Goal: Check status: Check status

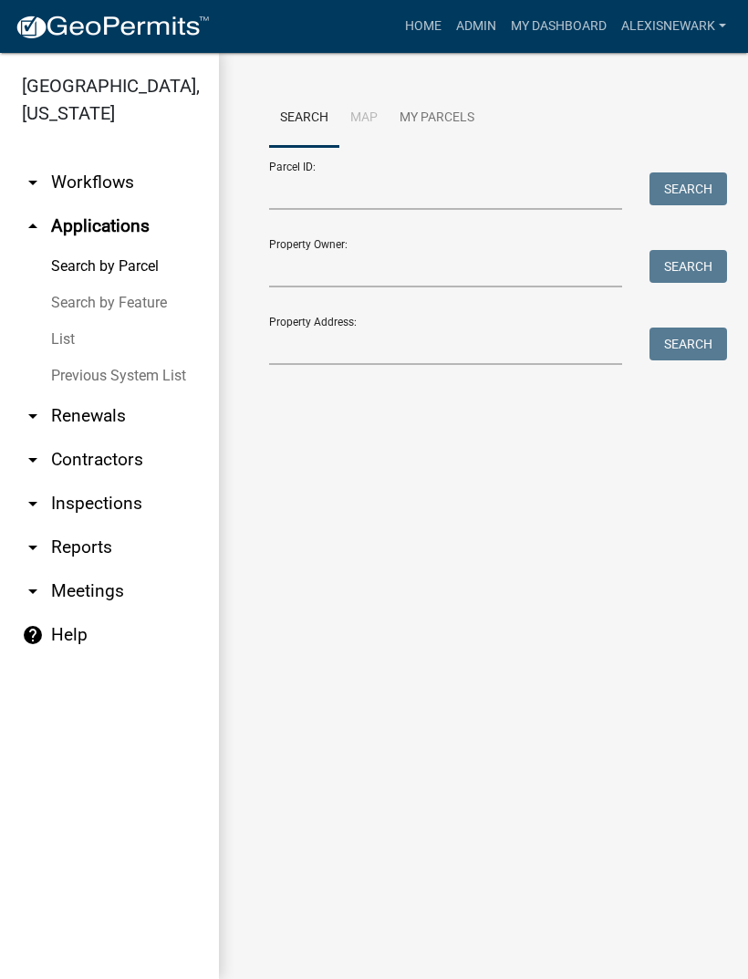
click at [125, 504] on link "arrow_drop_down Inspections" at bounding box center [109, 504] width 219 height 44
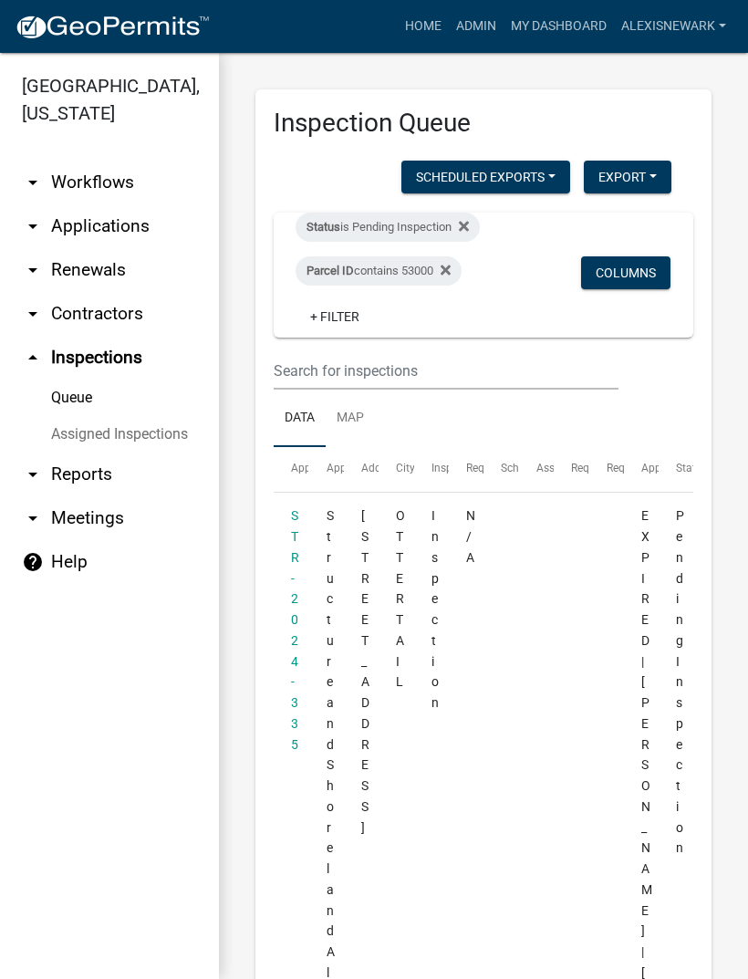
click at [102, 182] on link "arrow_drop_down Workflows" at bounding box center [109, 183] width 219 height 44
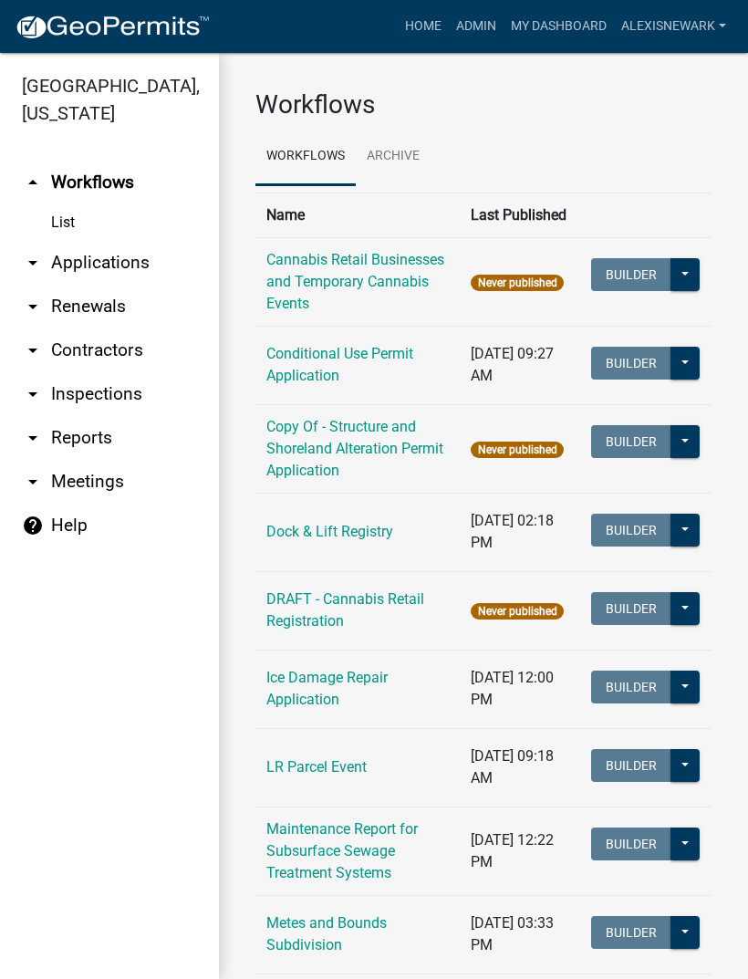
click at [125, 403] on link "arrow_drop_down Inspections" at bounding box center [109, 394] width 219 height 44
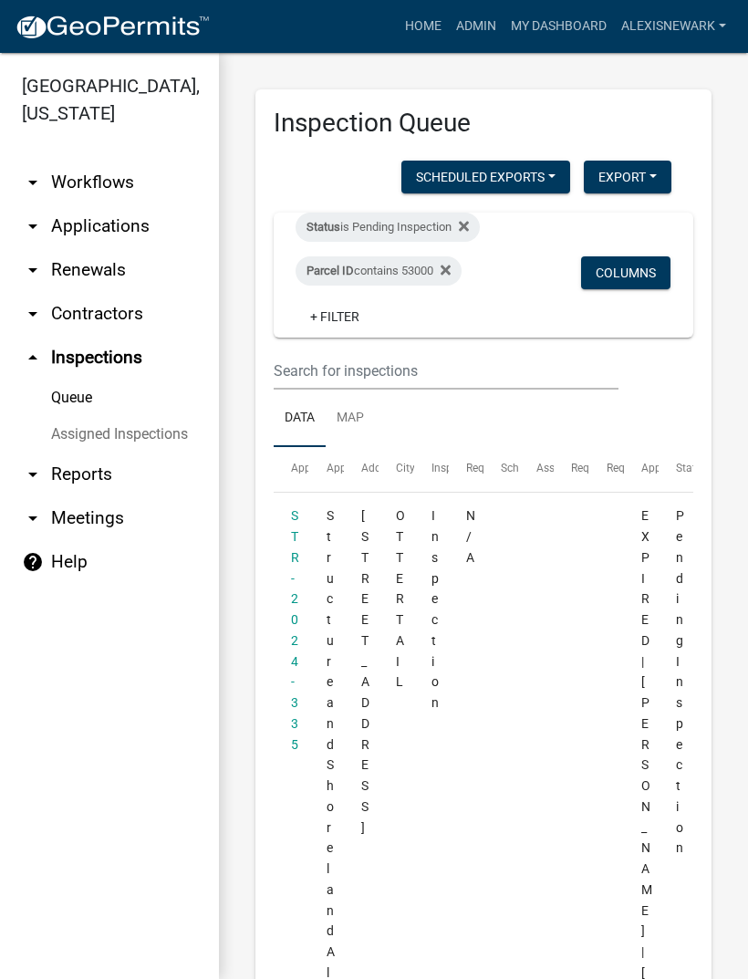
click at [426, 263] on div "Parcel ID contains 53000" at bounding box center [379, 270] width 166 height 29
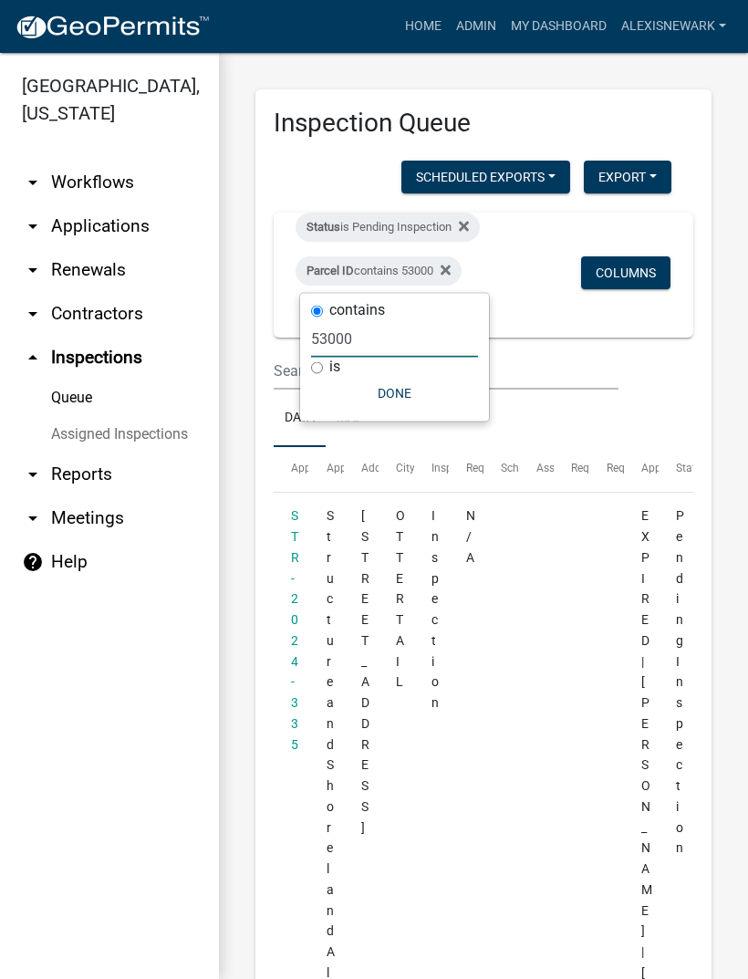
click at [331, 336] on input "53000" at bounding box center [394, 338] width 167 height 37
type input "16000"
click at [390, 397] on button "Done" at bounding box center [394, 393] width 167 height 33
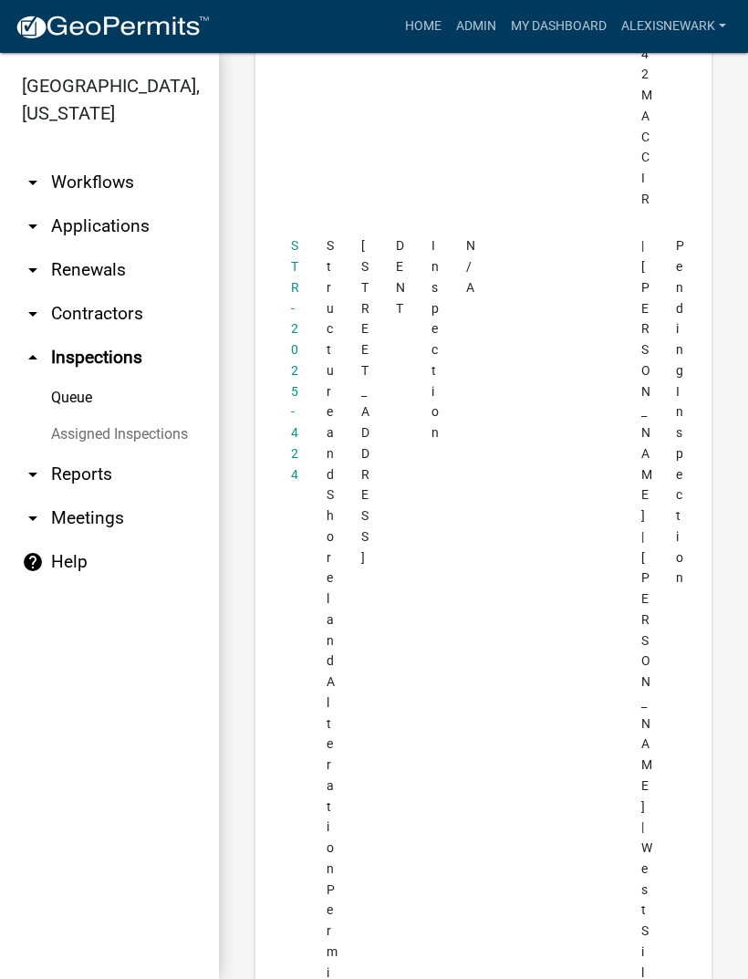
scroll to position [2200, 0]
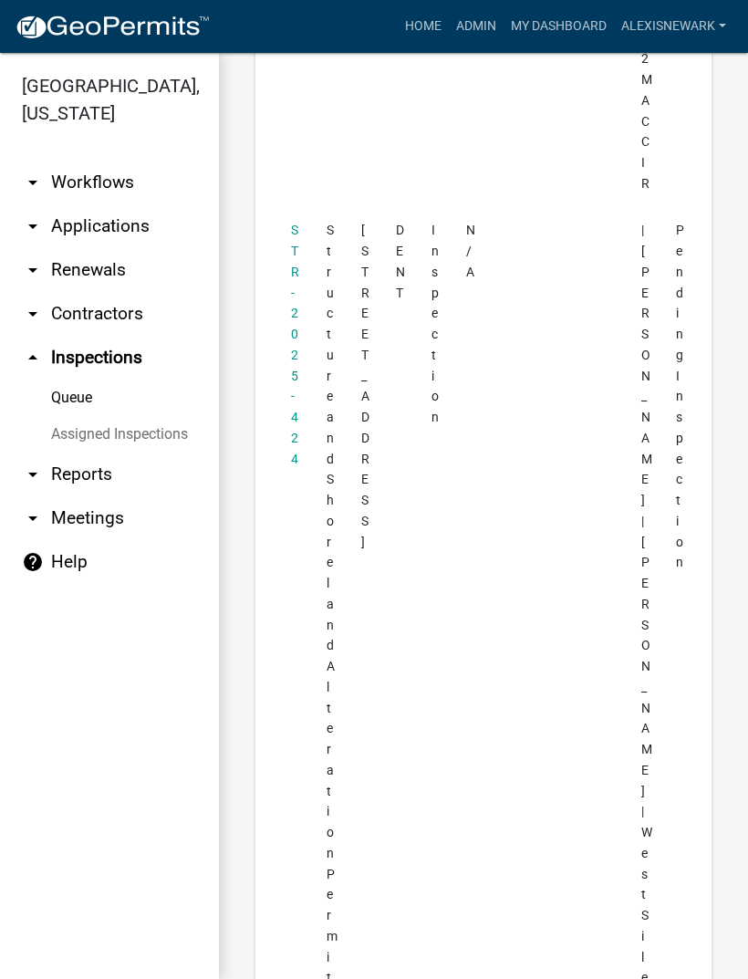
click at [292, 223] on link "STR-2025-424" at bounding box center [295, 344] width 8 height 243
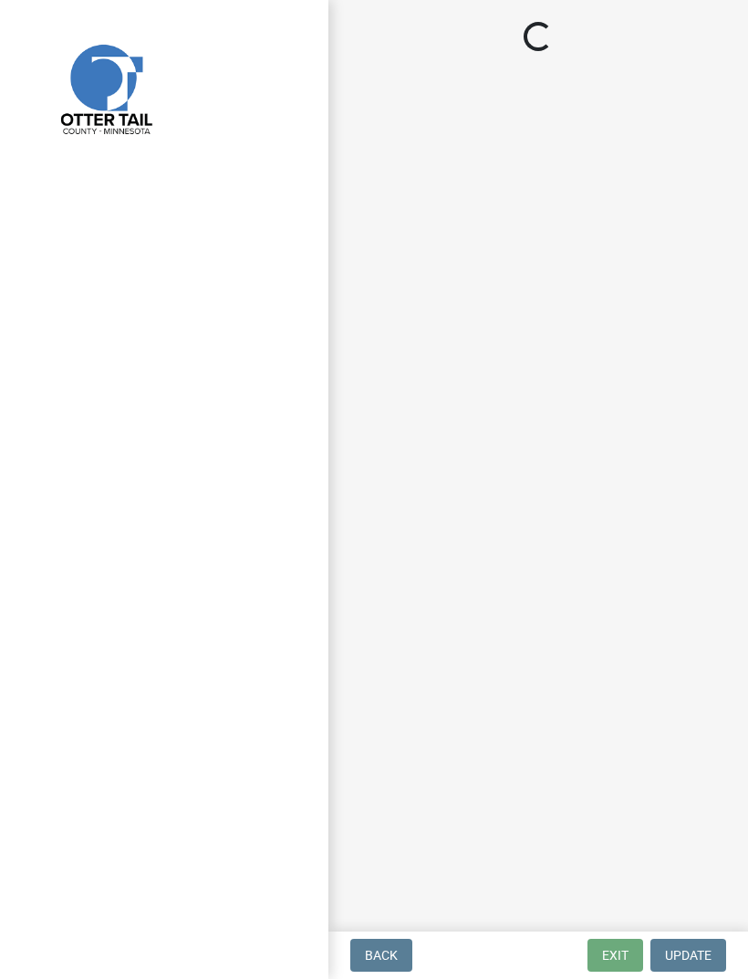
select select "710d5f49-2663-4e73-9718-d0c4e189f5ed"
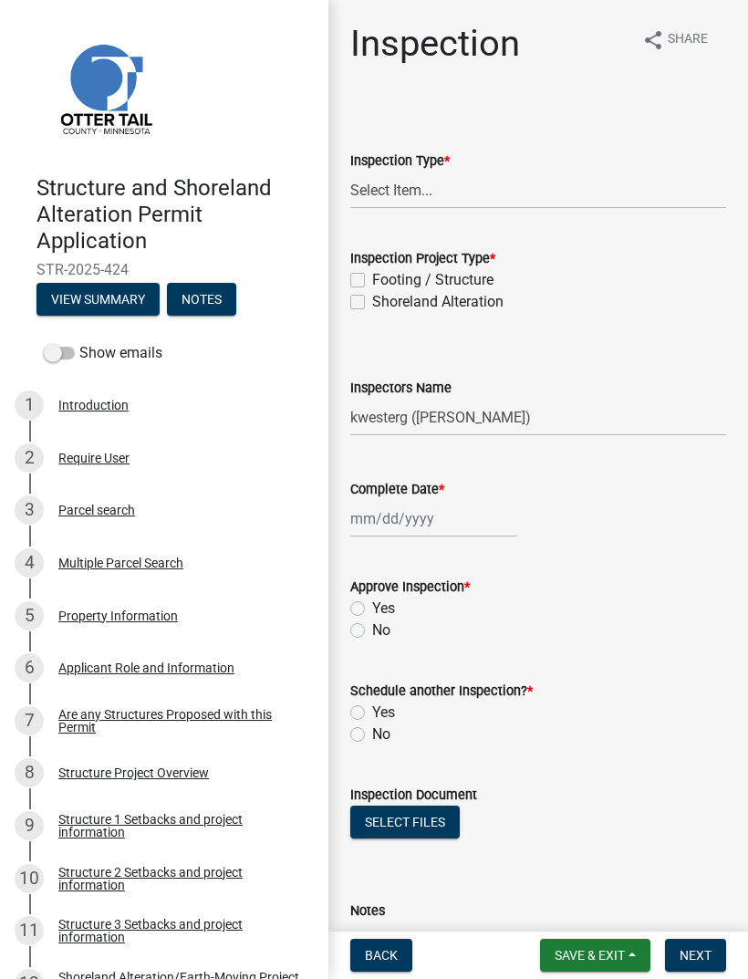
click at [204, 774] on div "Structure Project Overview" at bounding box center [133, 772] width 151 height 13
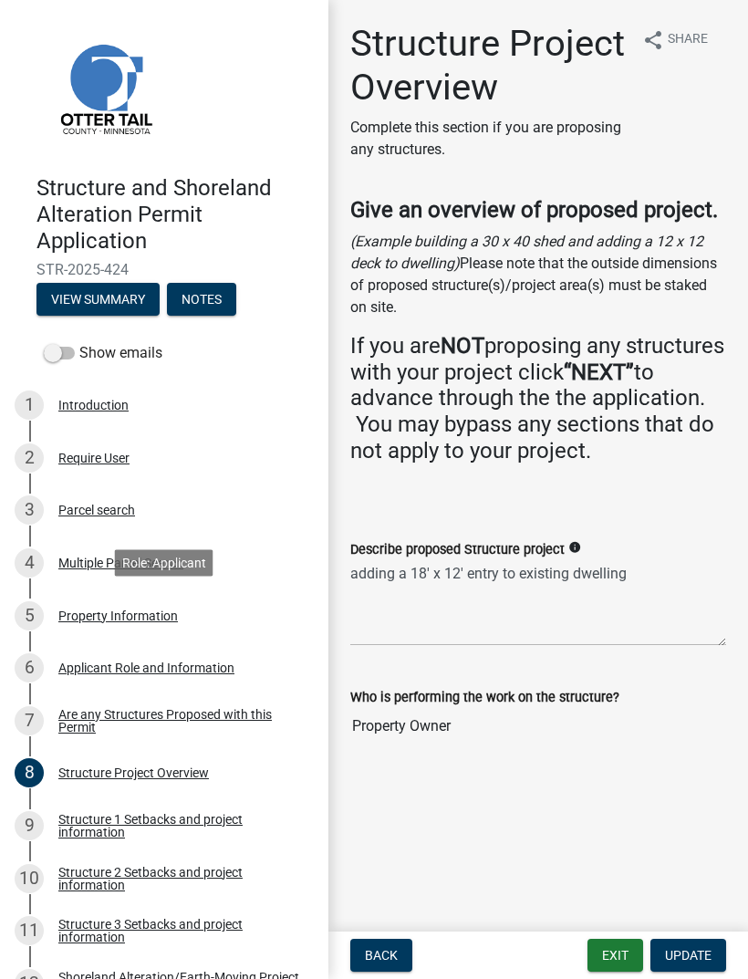
click at [112, 619] on div "Property Information" at bounding box center [118, 615] width 120 height 13
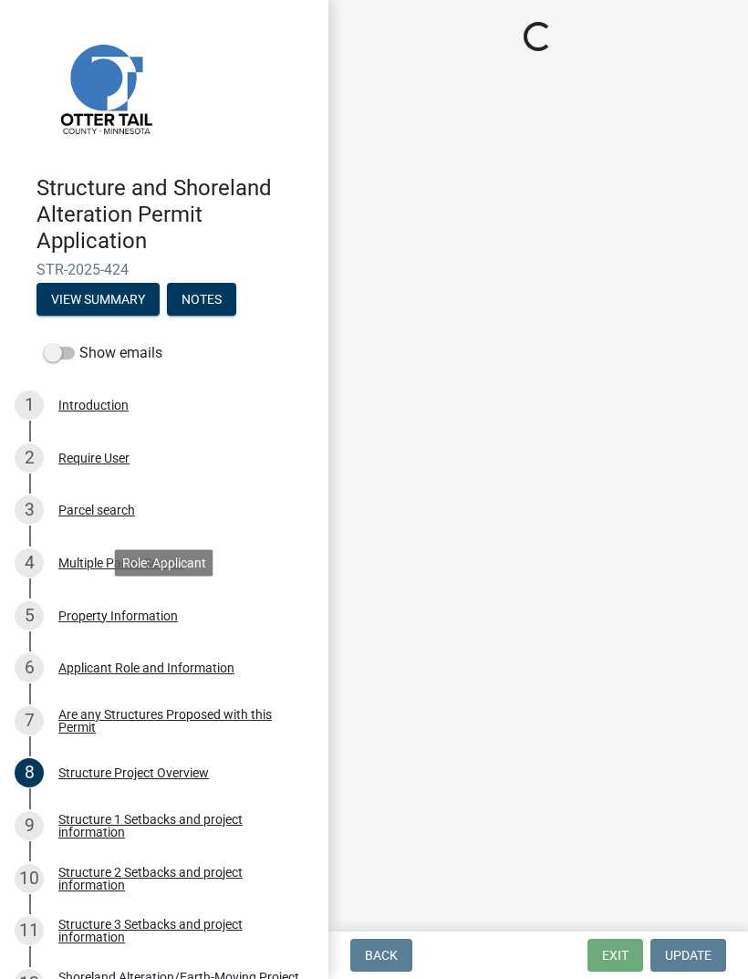
select select "dbf778e6-a81c-4efc-8012-8b84925966bc"
select select "9f52d7c9-96dd-4370-b810-ce091165f7c2"
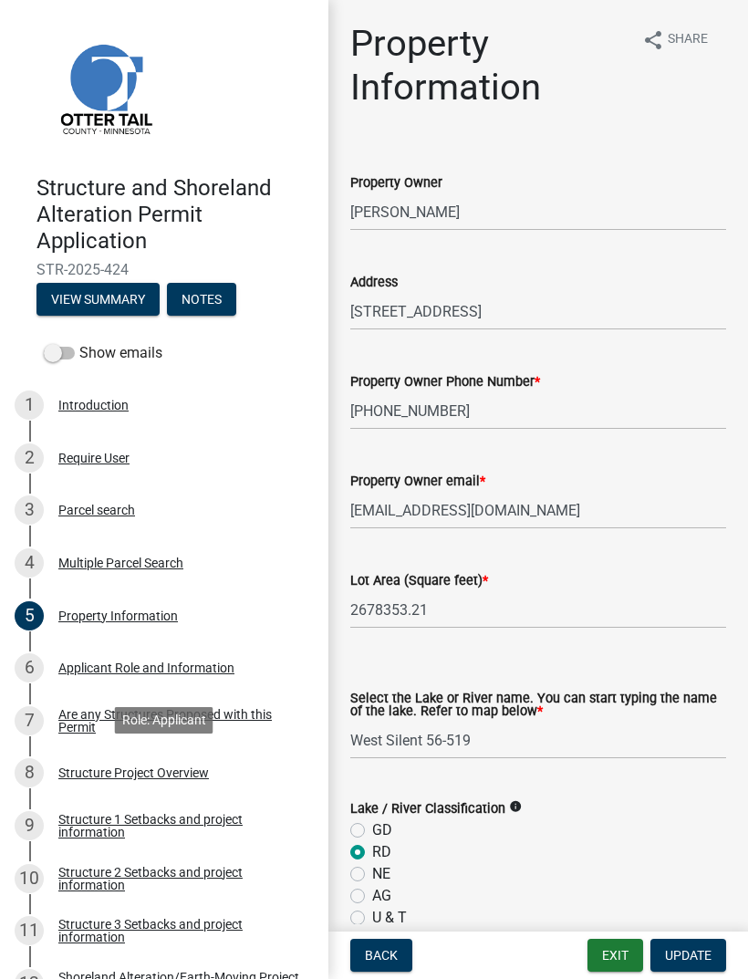
click at [181, 766] on div "Structure Project Overview" at bounding box center [133, 772] width 151 height 13
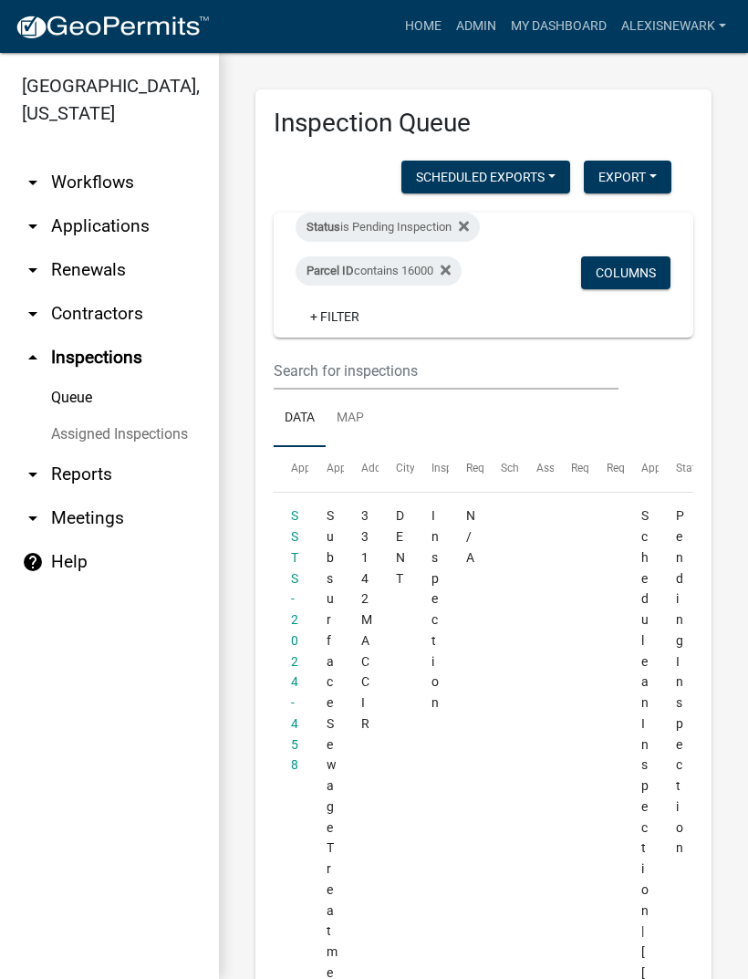
click at [402, 282] on div "Parcel ID contains 16000" at bounding box center [379, 270] width 166 height 29
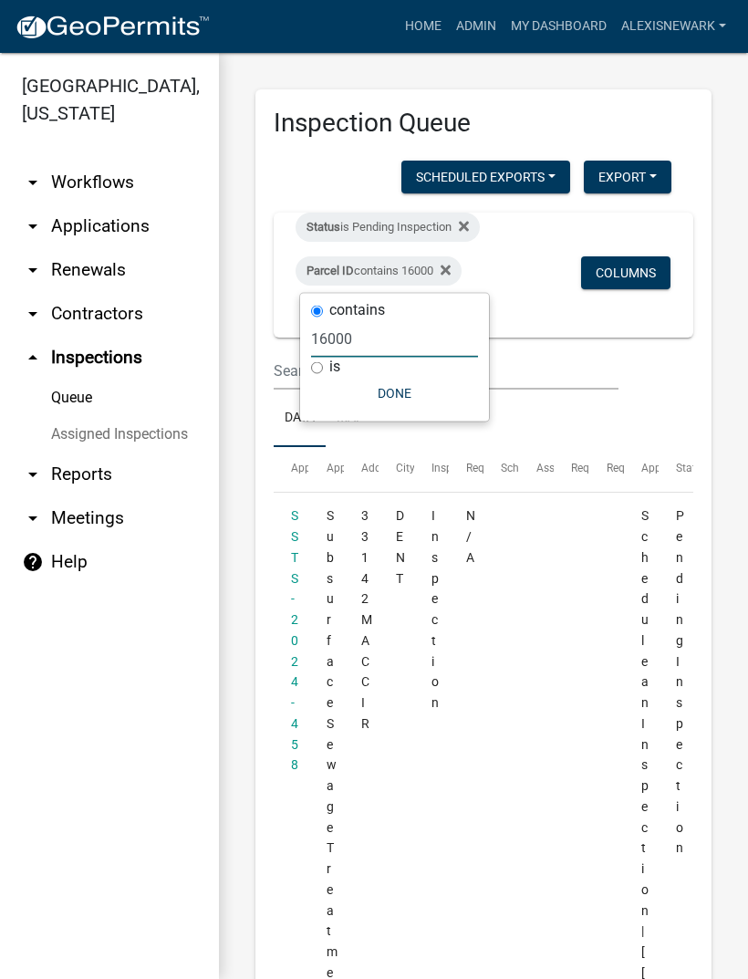
click at [351, 336] on input "16000" at bounding box center [394, 338] width 167 height 37
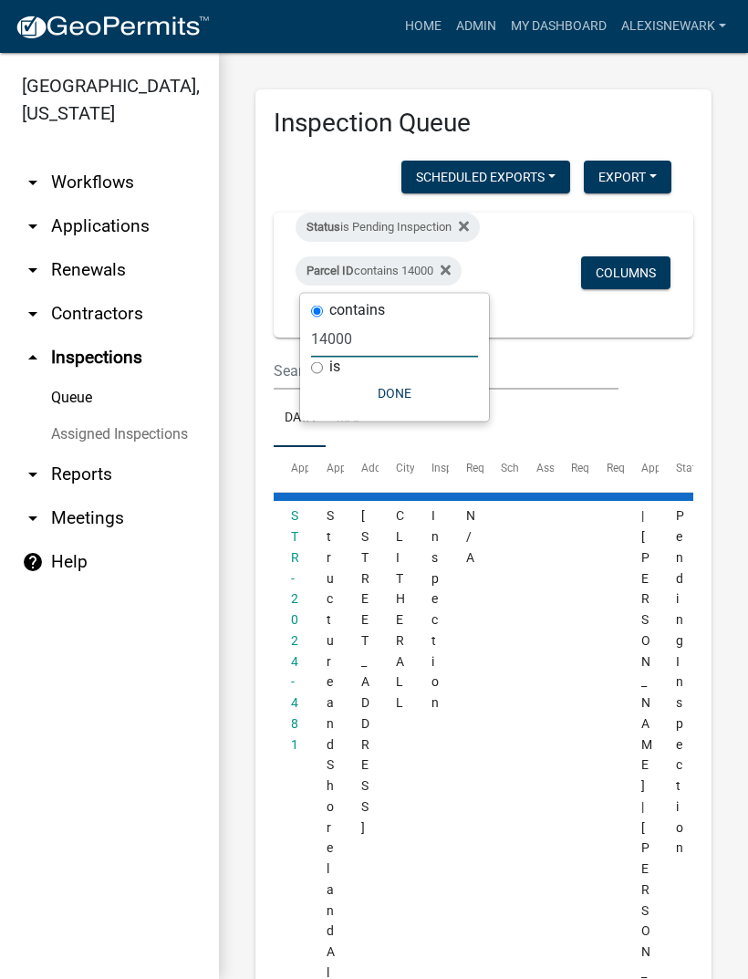
type input "14000"
click at [392, 387] on button "Done" at bounding box center [394, 393] width 167 height 33
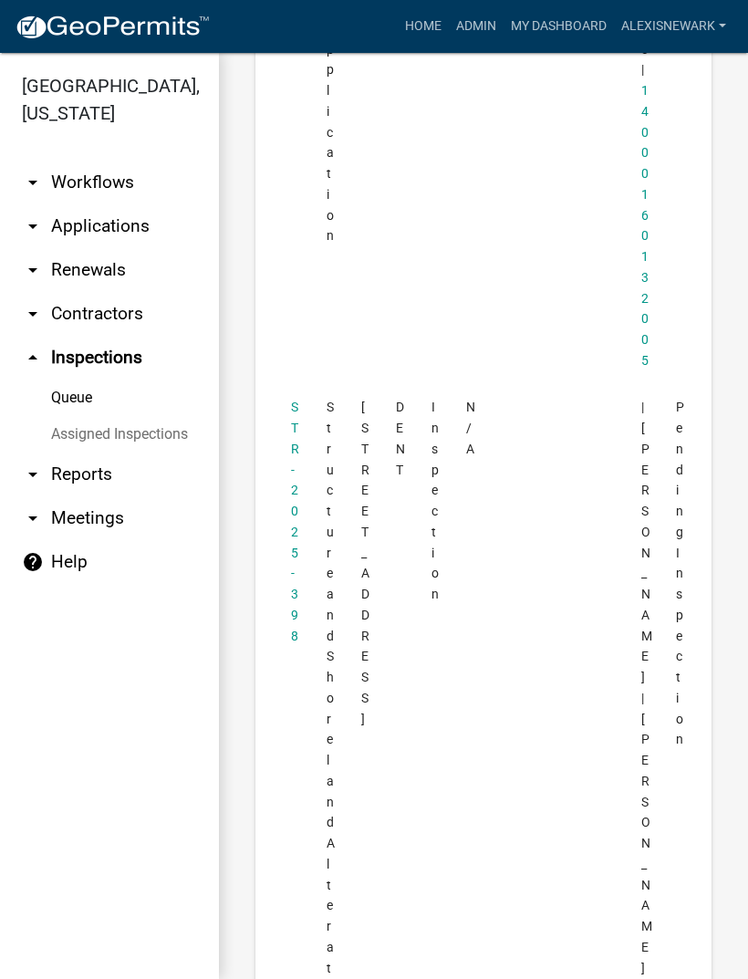
scroll to position [2977, 0]
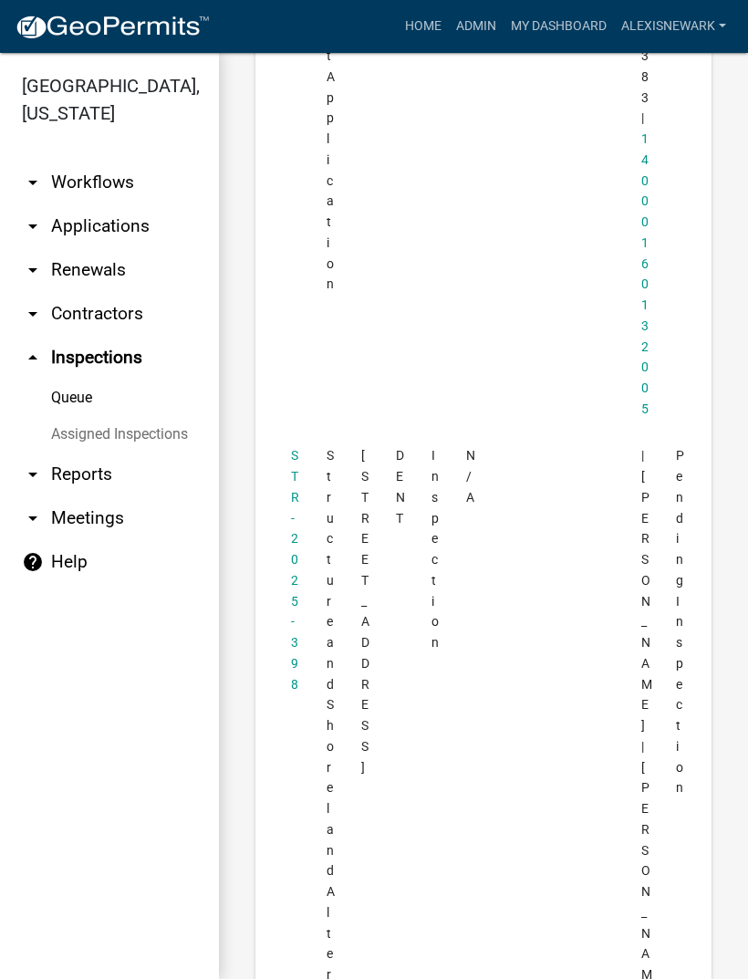
click at [296, 448] on link "STR-2025-398" at bounding box center [295, 569] width 8 height 243
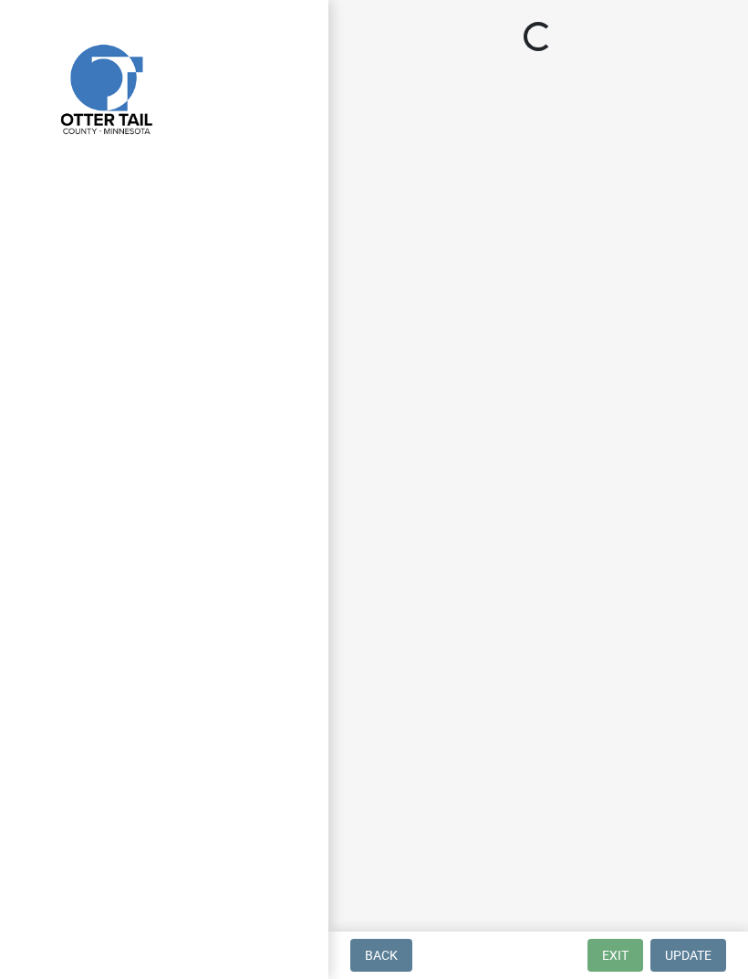
select select "710d5f49-2663-4e73-9718-d0c4e189f5ed"
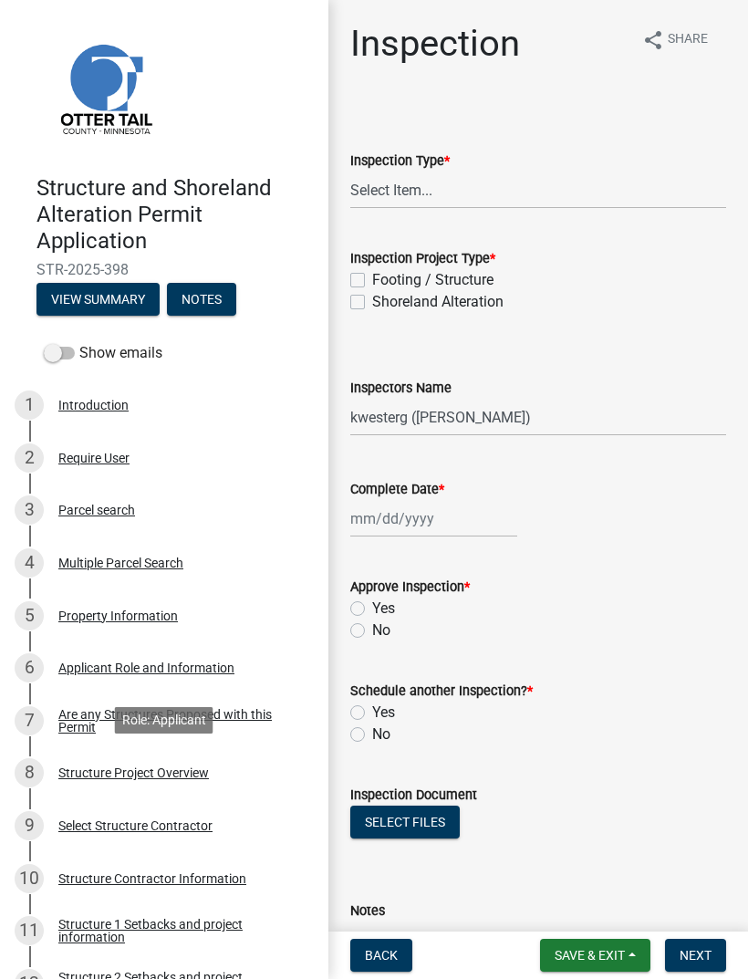
click at [102, 758] on div "8 Structure Project Overview" at bounding box center [157, 772] width 285 height 29
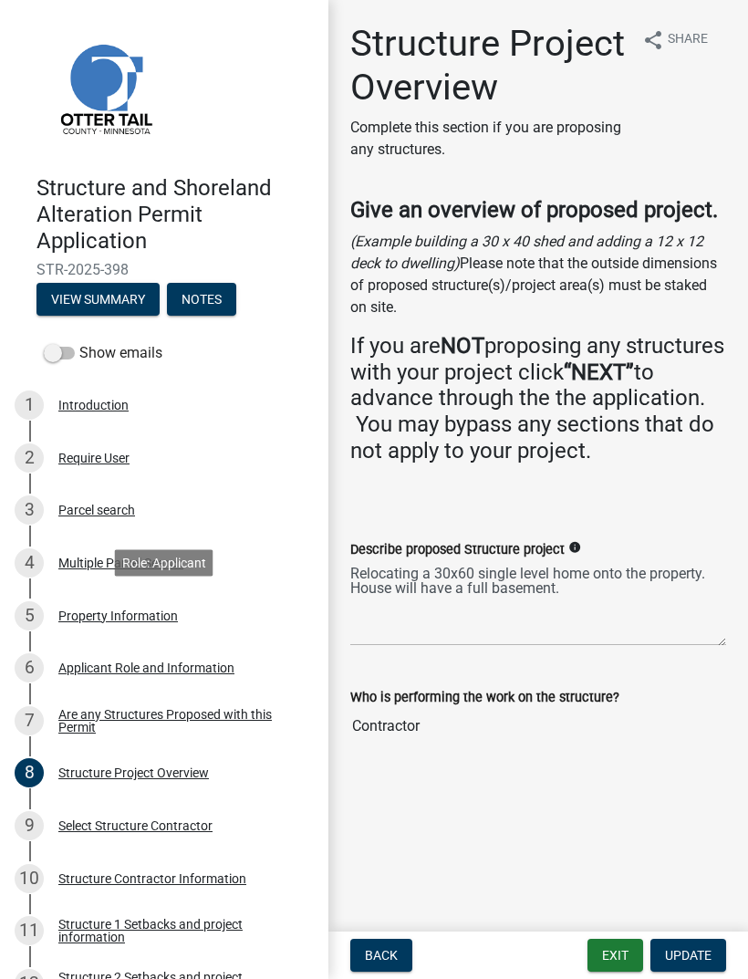
click at [99, 609] on div "Property Information" at bounding box center [118, 615] width 120 height 13
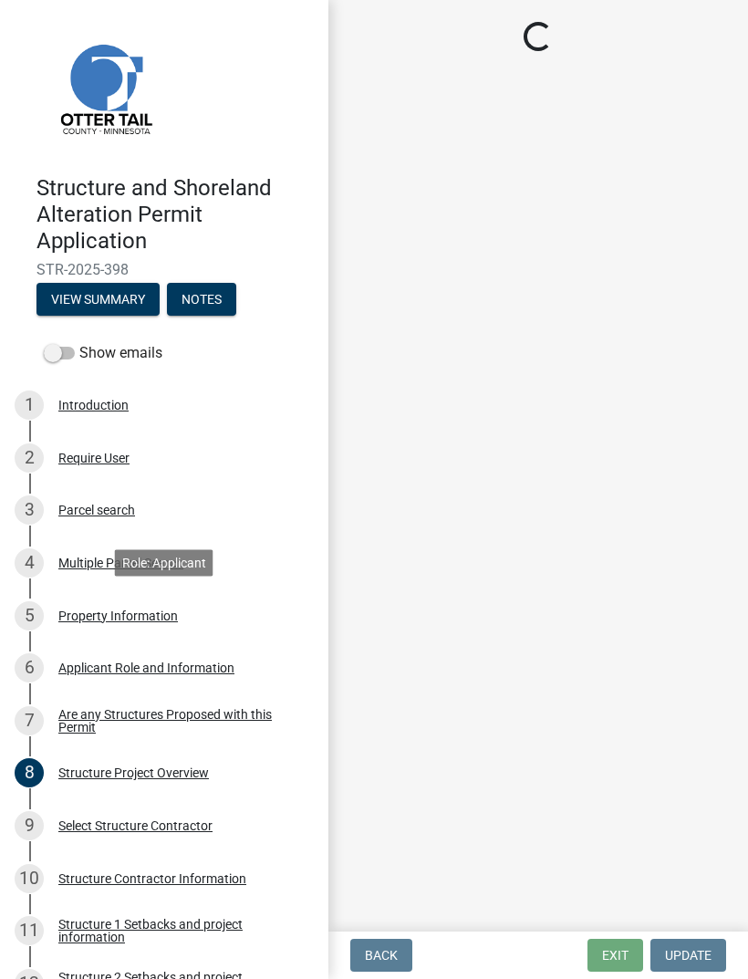
select select "935b325f-eba8-458e-8b7a-a57f48e51fab"
select select "bc365043-463f-4dd2-a146-228392936da3"
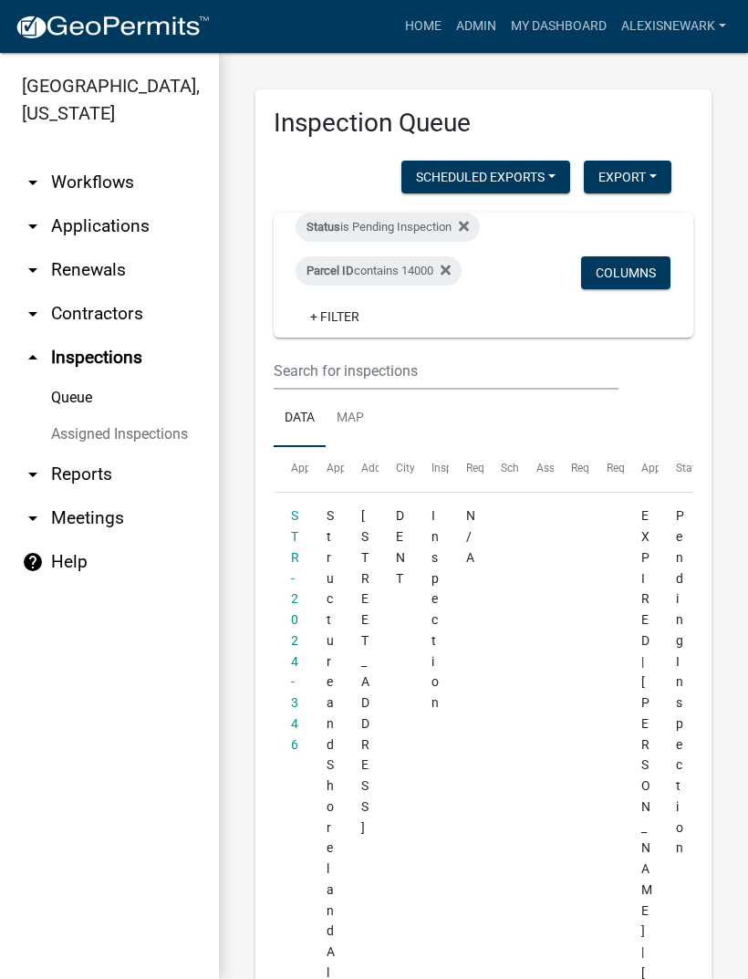
click at [293, 690] on link "STR-2024-346" at bounding box center [295, 629] width 8 height 243
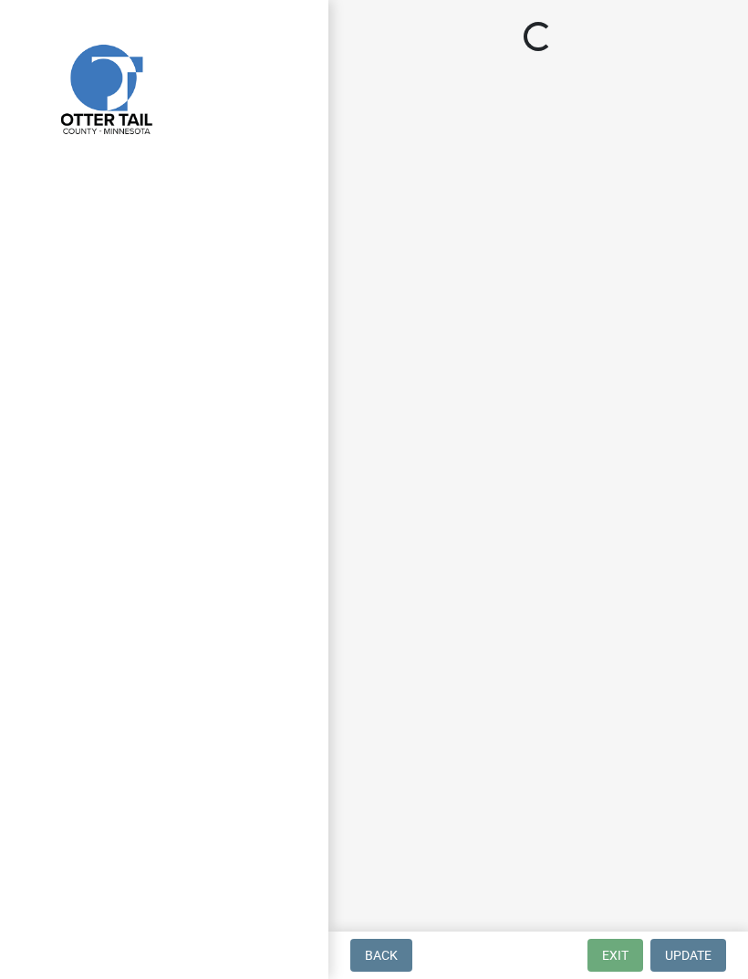
select select "710d5f49-2663-4e73-9718-d0c4e189f5ed"
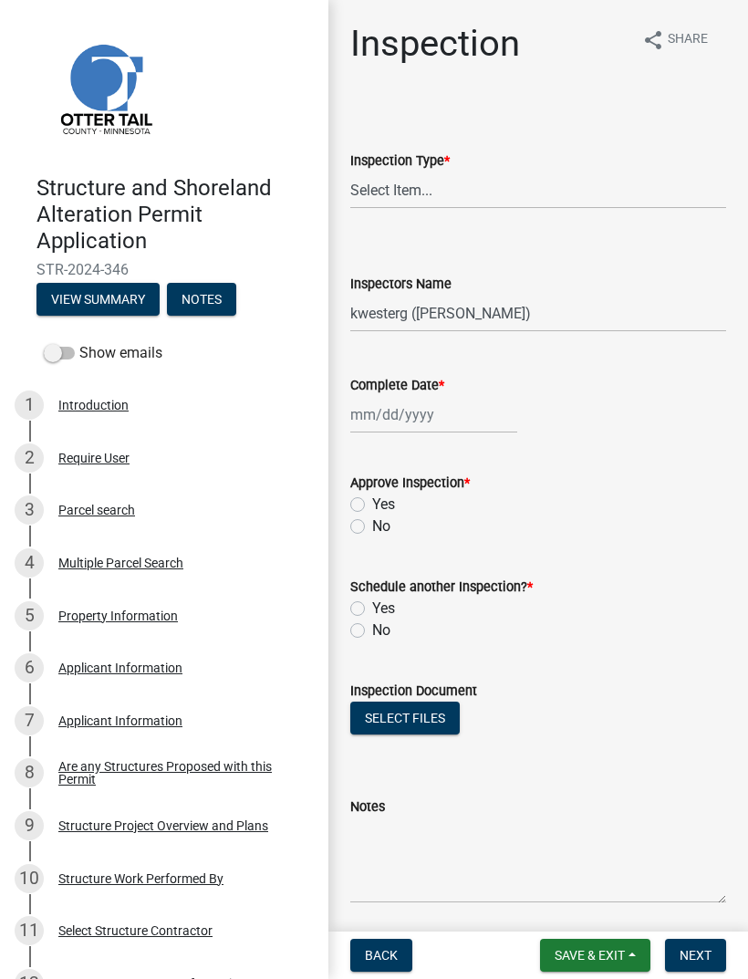
click at [117, 825] on div "Structure Project Overview and Plans" at bounding box center [163, 825] width 210 height 13
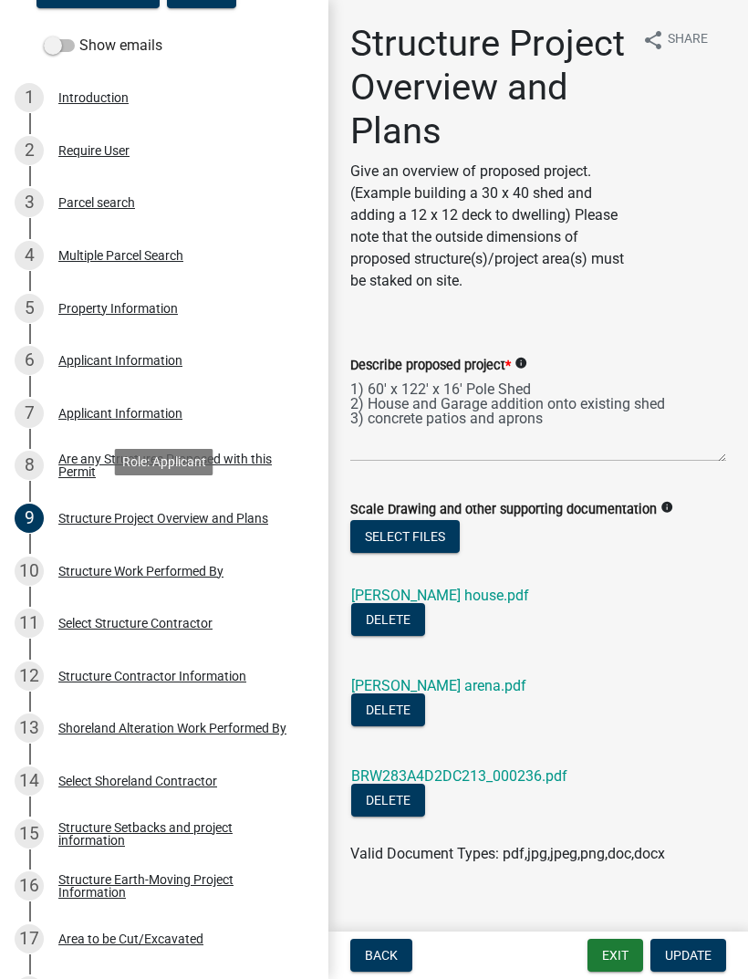
scroll to position [311, 0]
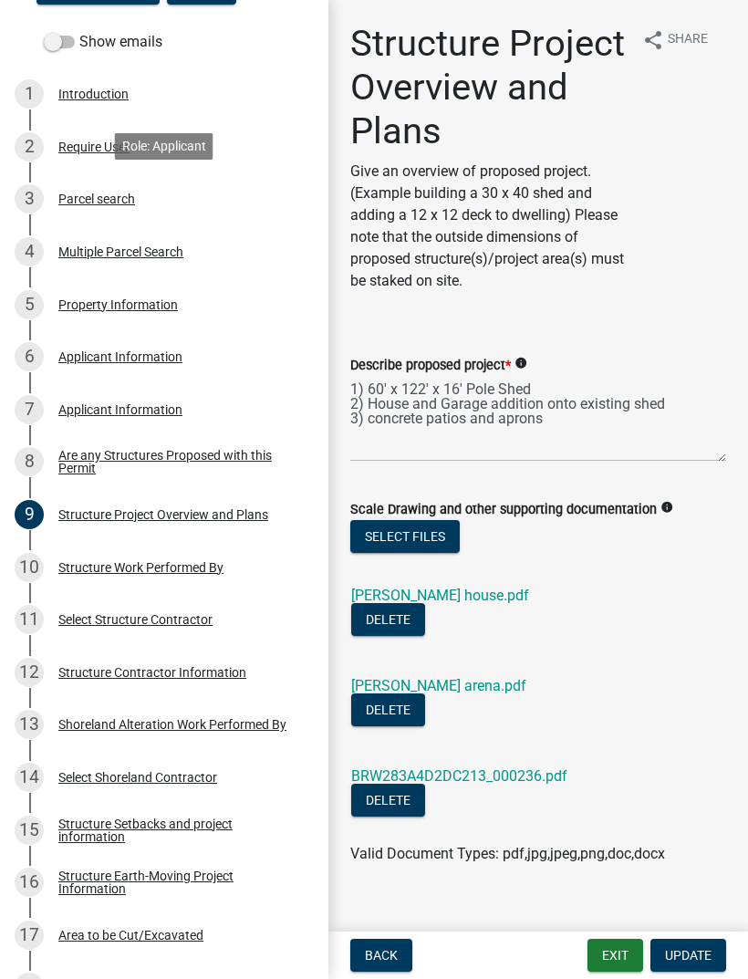
click at [119, 203] on div "Parcel search" at bounding box center [96, 198] width 77 height 13
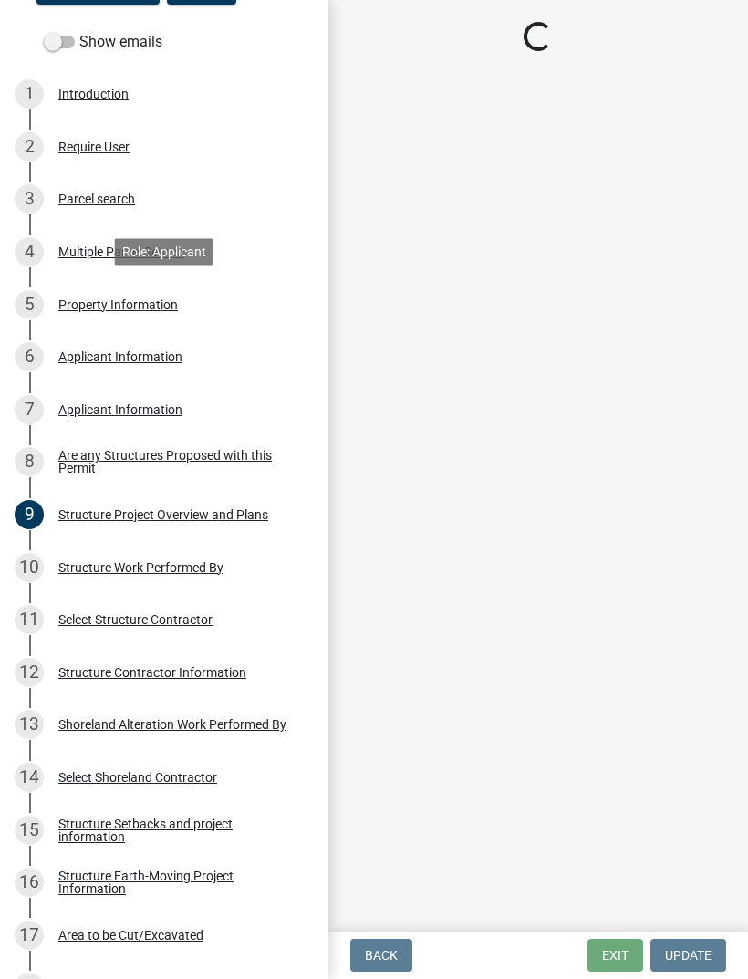
click at [125, 310] on div "5 Property Information" at bounding box center [157, 304] width 285 height 29
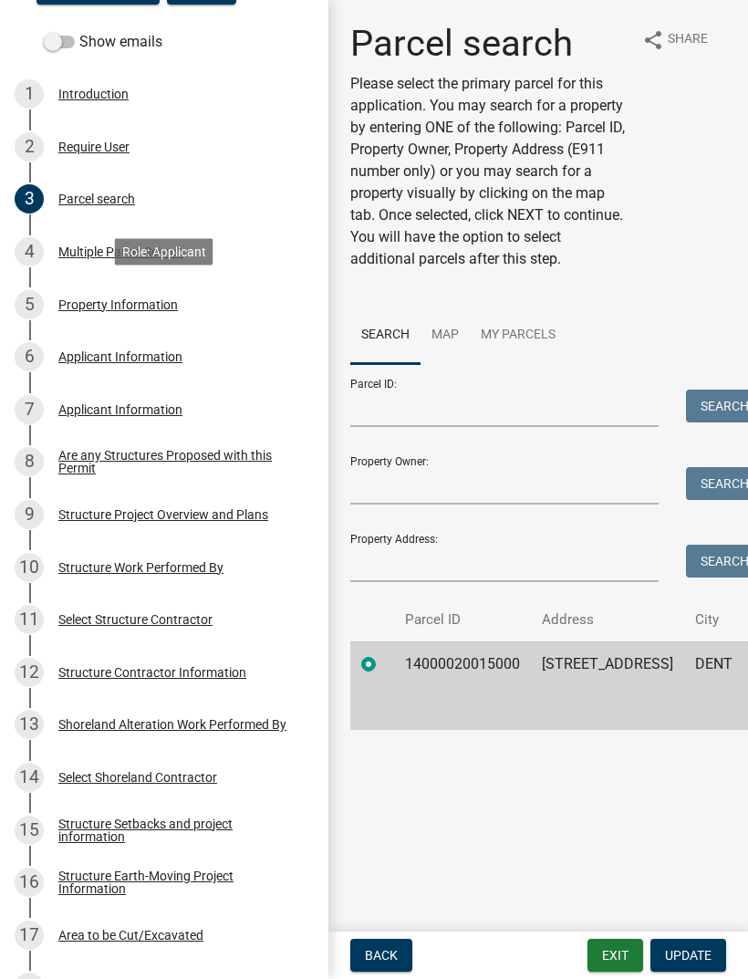
select select "41719255-bb8f-45d9-bf57-37e8a15768b3"
select select "9f52d7c9-96dd-4370-b810-ce091165f7c2"
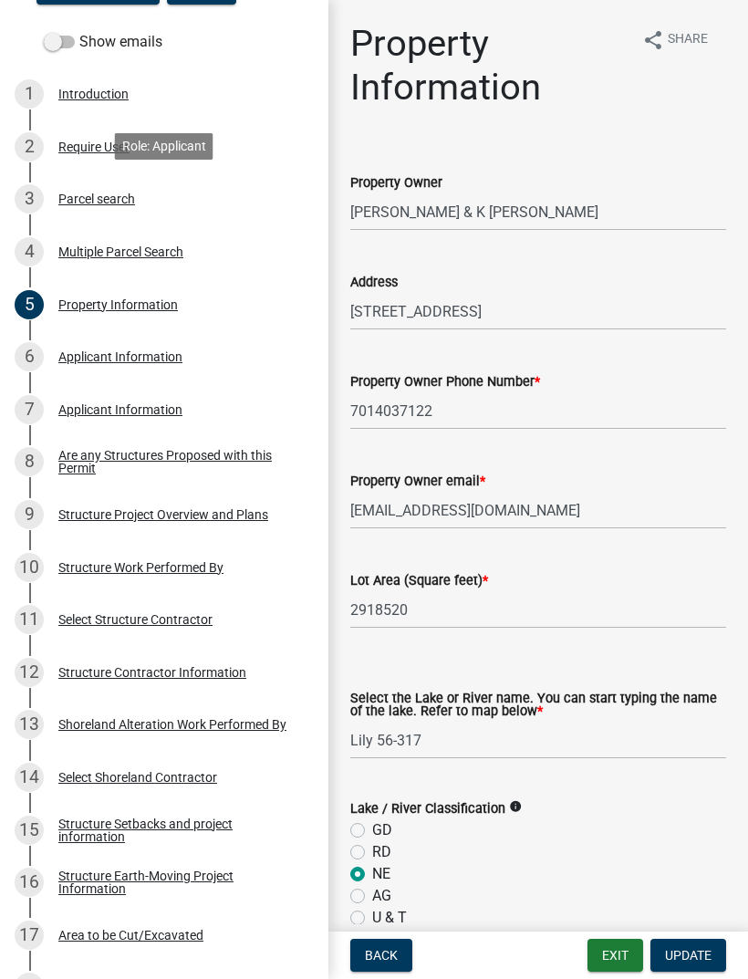
click at [119, 197] on div "Parcel search" at bounding box center [96, 198] width 77 height 13
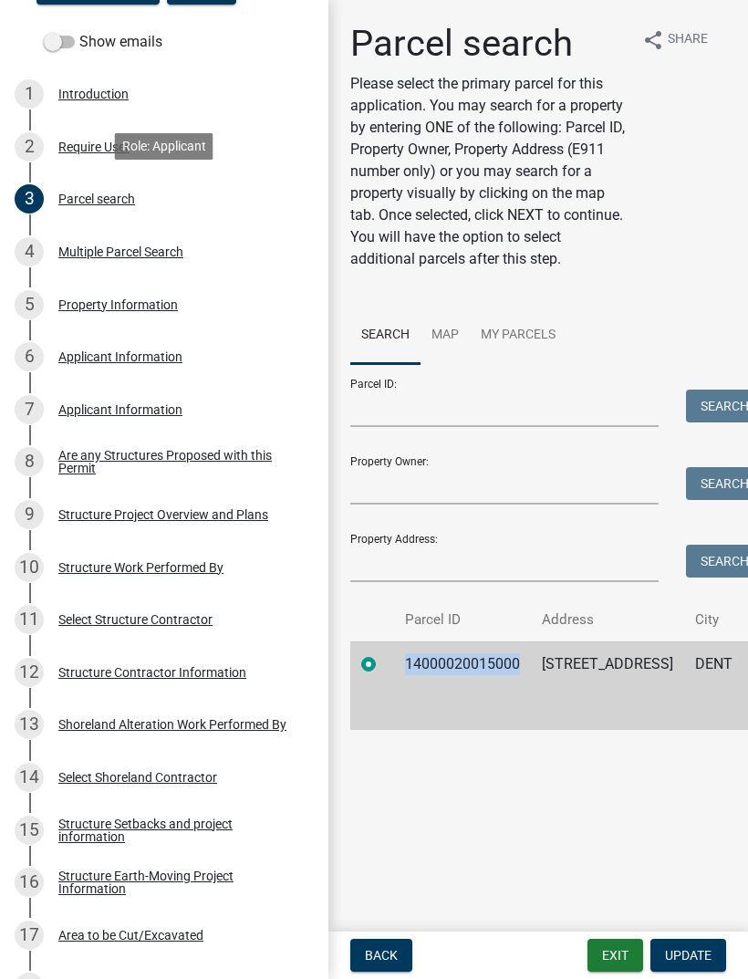
copy td "14000020015000"
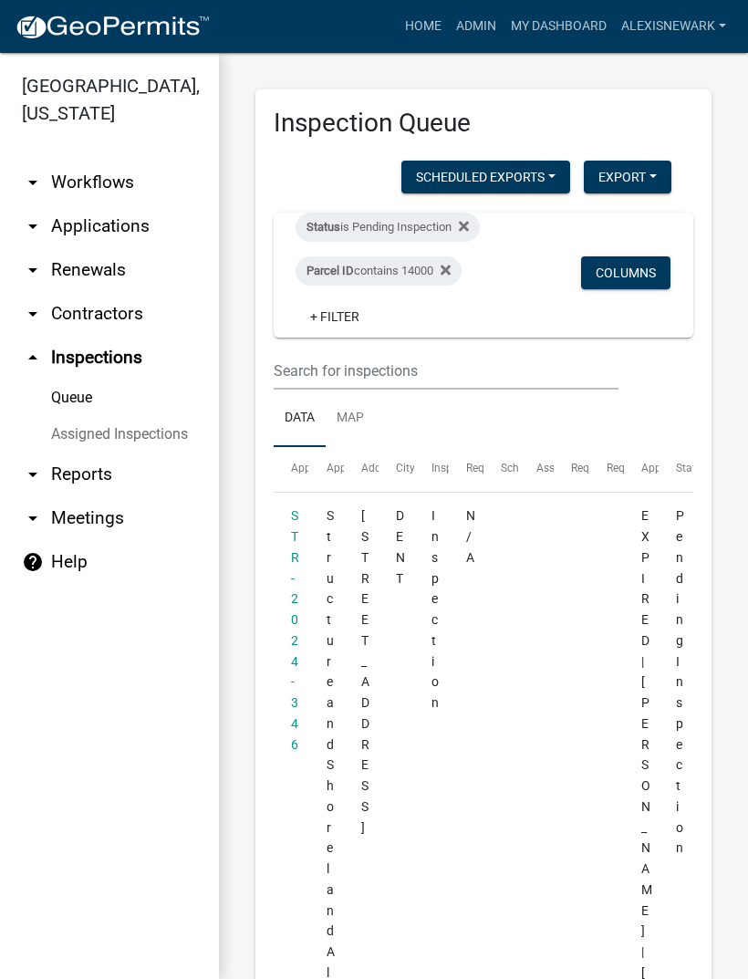
click at [134, 224] on link "arrow_drop_down Applications" at bounding box center [109, 226] width 219 height 44
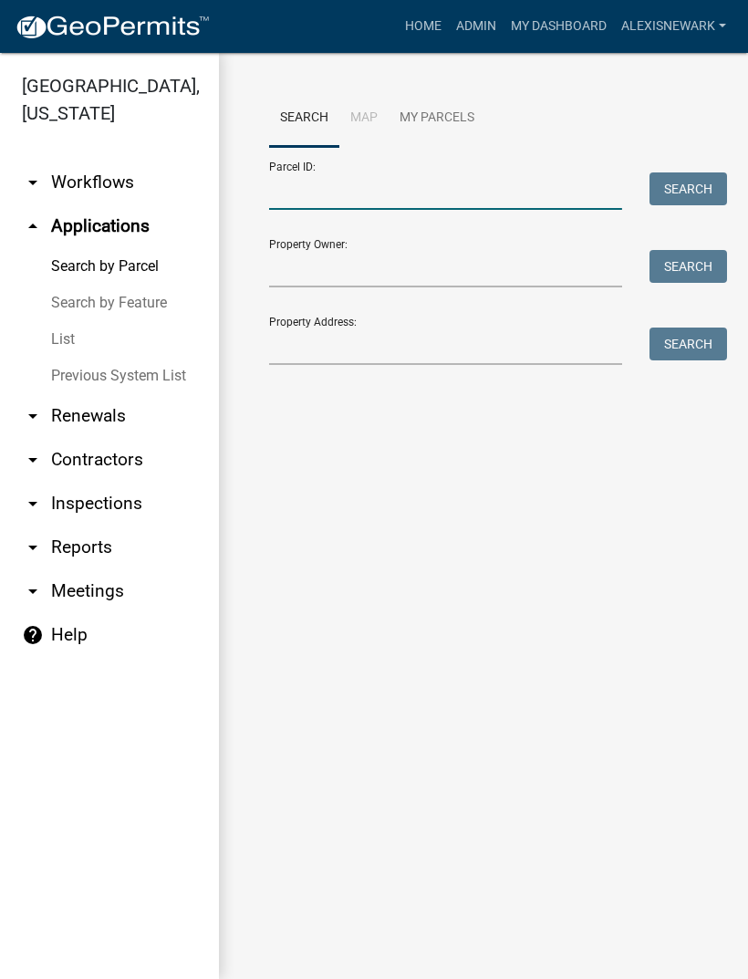
click at [385, 208] on input "Parcel ID:" at bounding box center [445, 190] width 353 height 37
click at [369, 348] on input "Property Address:" at bounding box center [445, 346] width 353 height 37
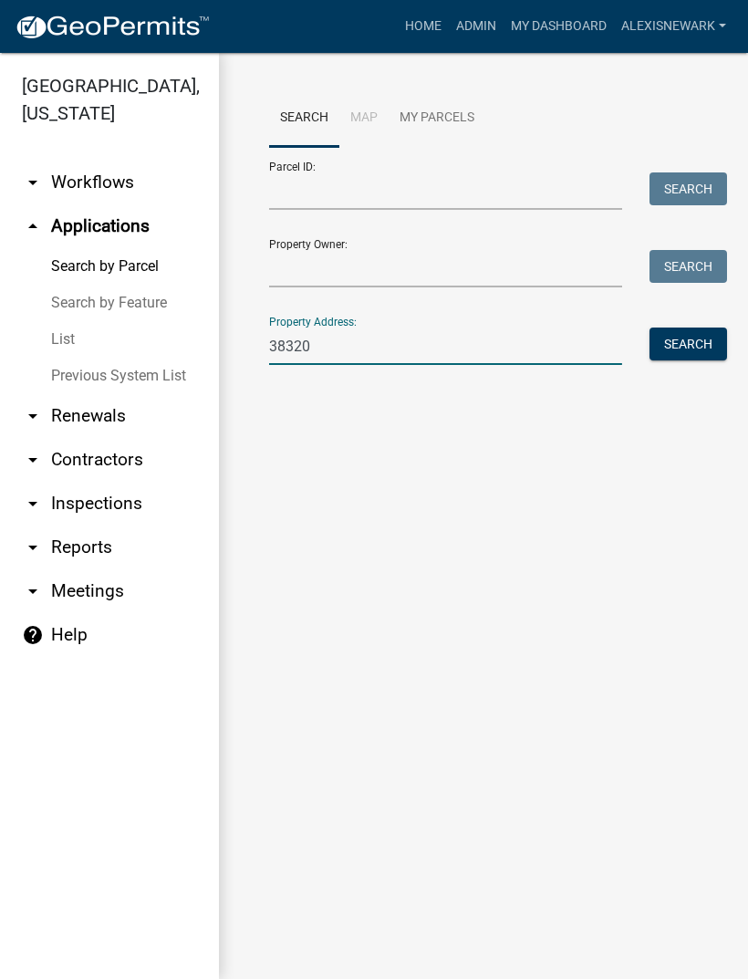
type input "38320"
click at [703, 348] on button "Search" at bounding box center [689, 344] width 78 height 33
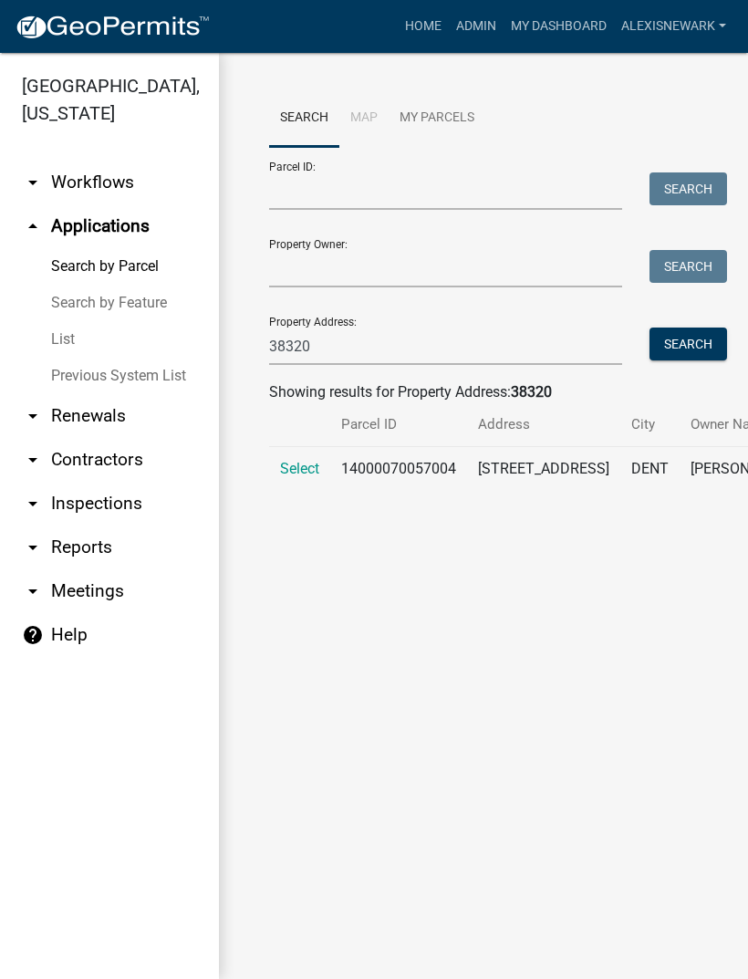
click at [280, 477] on span "Select" at bounding box center [299, 468] width 39 height 17
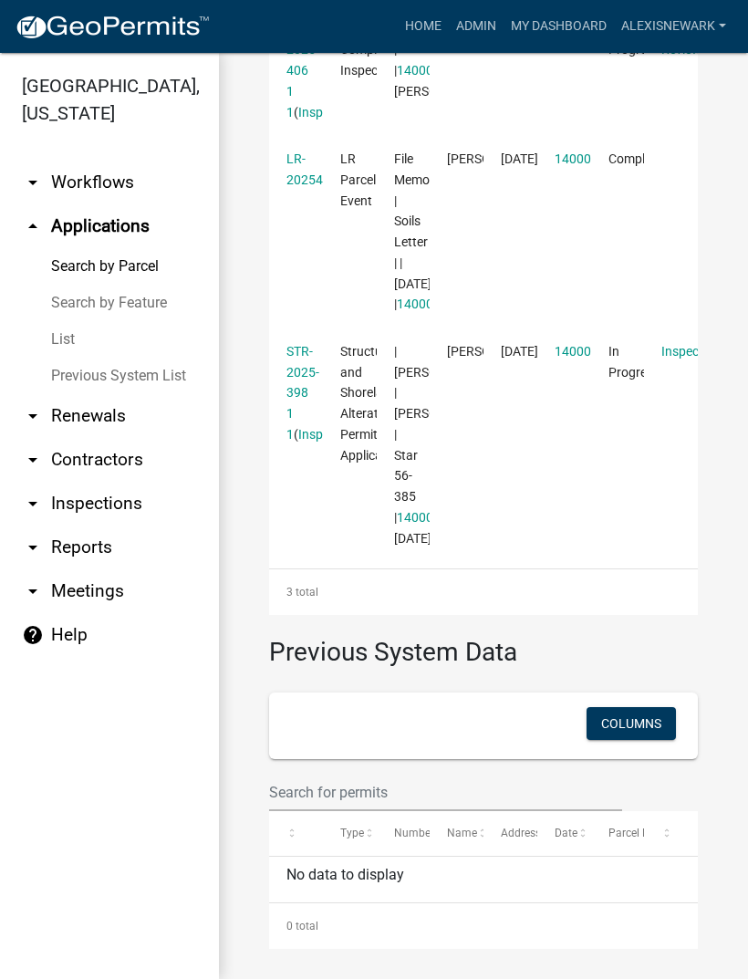
scroll to position [708, 0]
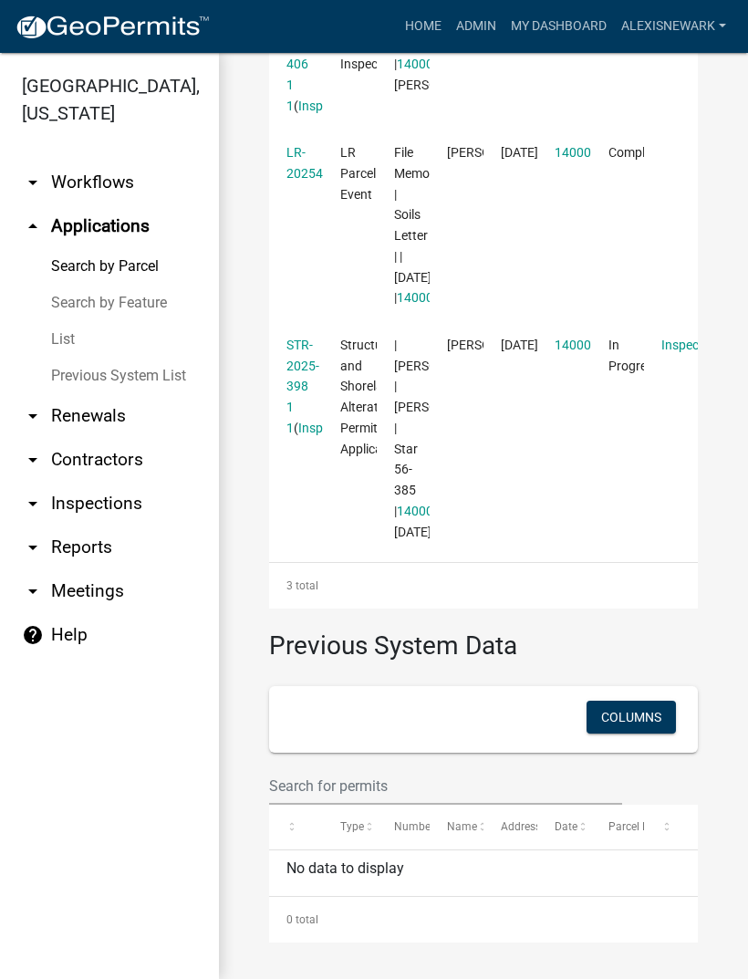
click at [297, 435] on link "STR-2025-398 1 1" at bounding box center [302, 387] width 33 height 98
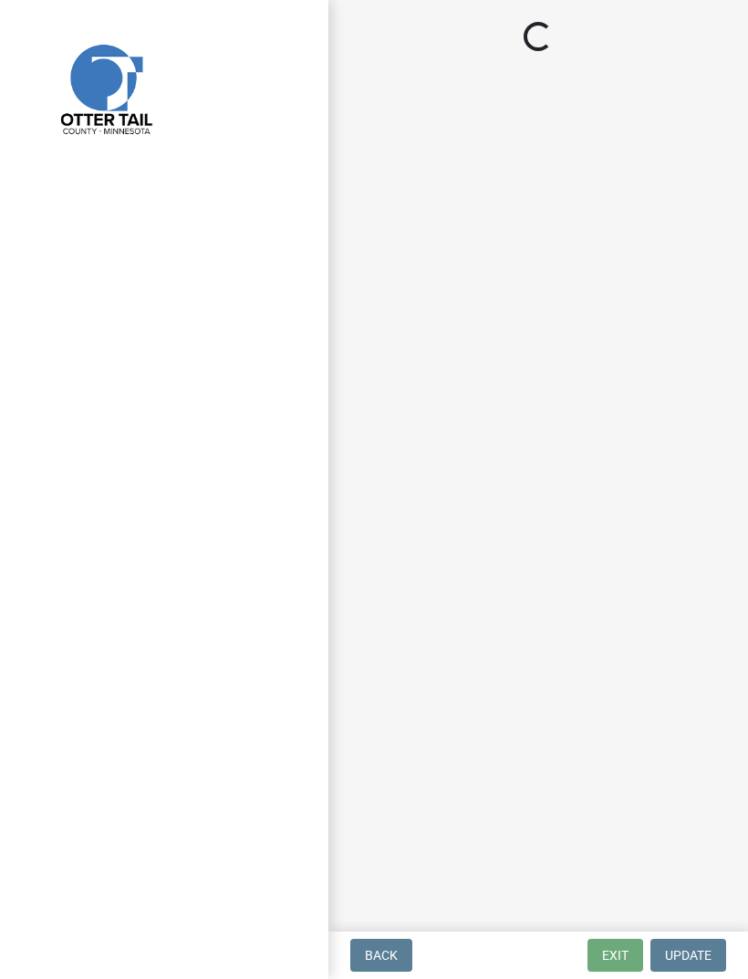
select select "710d5f49-2663-4e73-9718-d0c4e189f5ed"
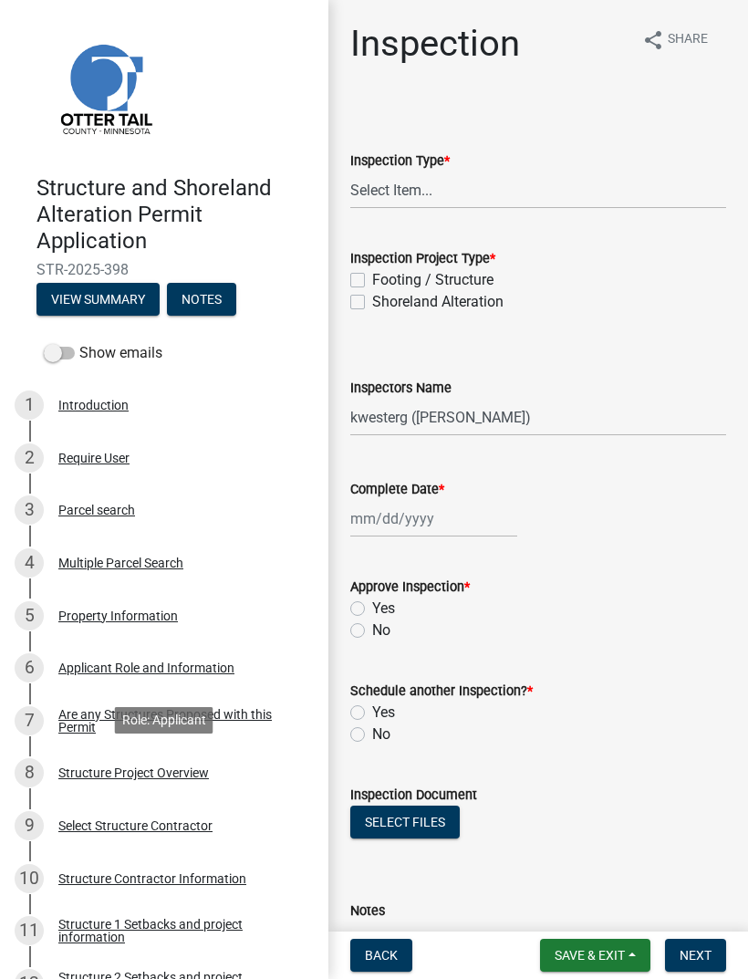
click at [115, 772] on div "Structure Project Overview" at bounding box center [133, 772] width 151 height 13
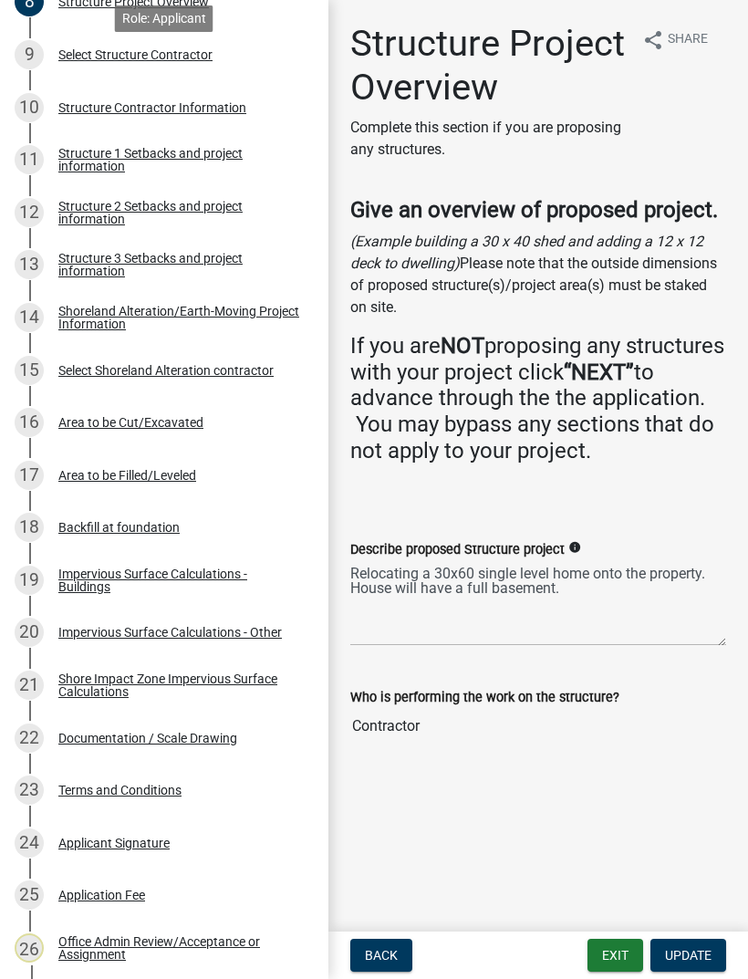
scroll to position [821, 0]
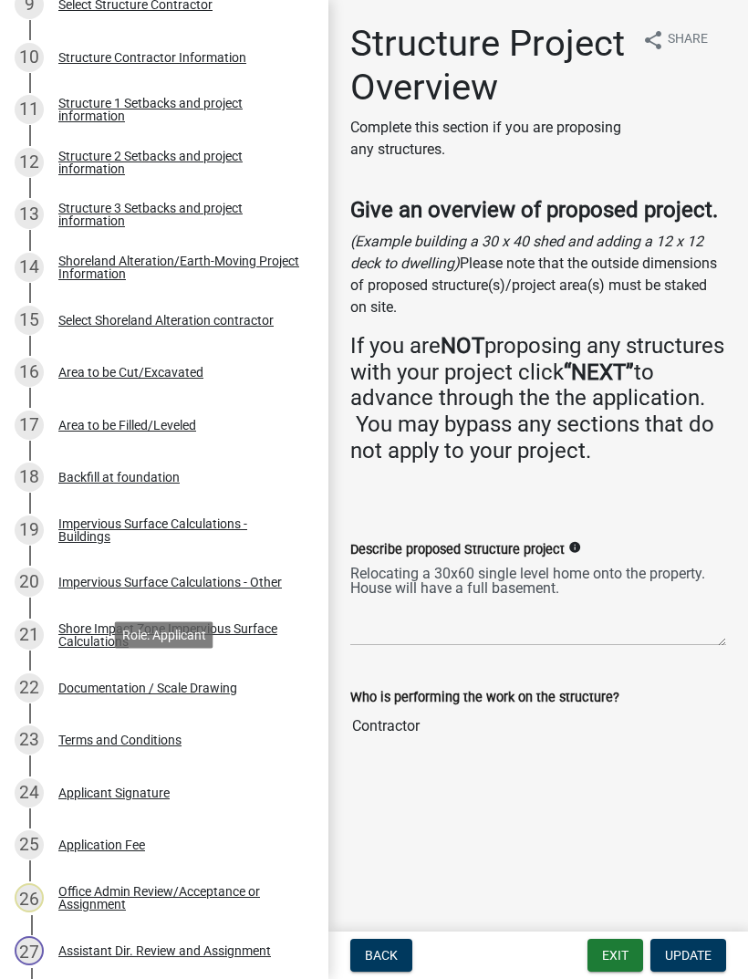
click at [210, 684] on div "Documentation / Scale Drawing" at bounding box center [147, 687] width 179 height 13
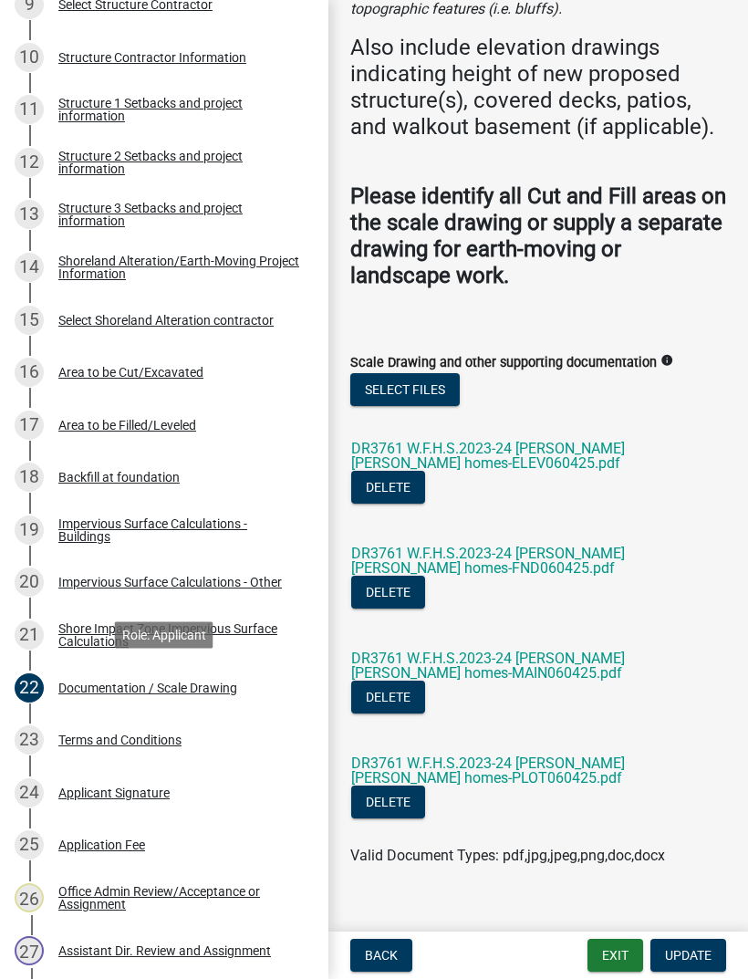
scroll to position [369, 0]
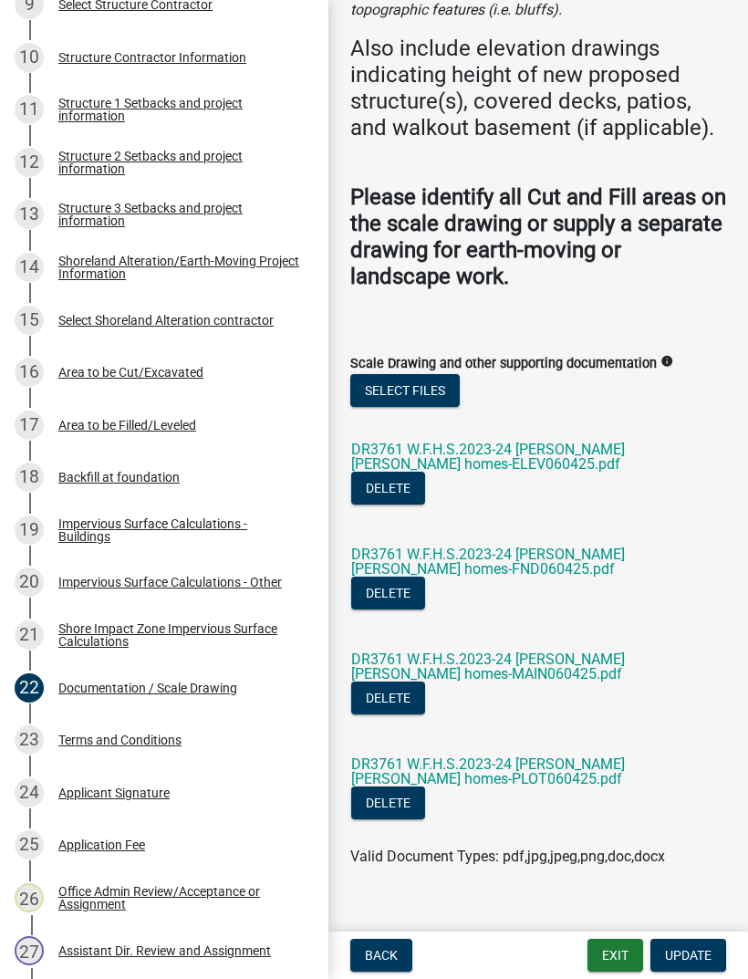
click at [579, 650] on link "DR3761 W.F.H.S.2023-24 [PERSON_NAME] [PERSON_NAME] homes-MAIN060425.pdf" at bounding box center [488, 666] width 274 height 32
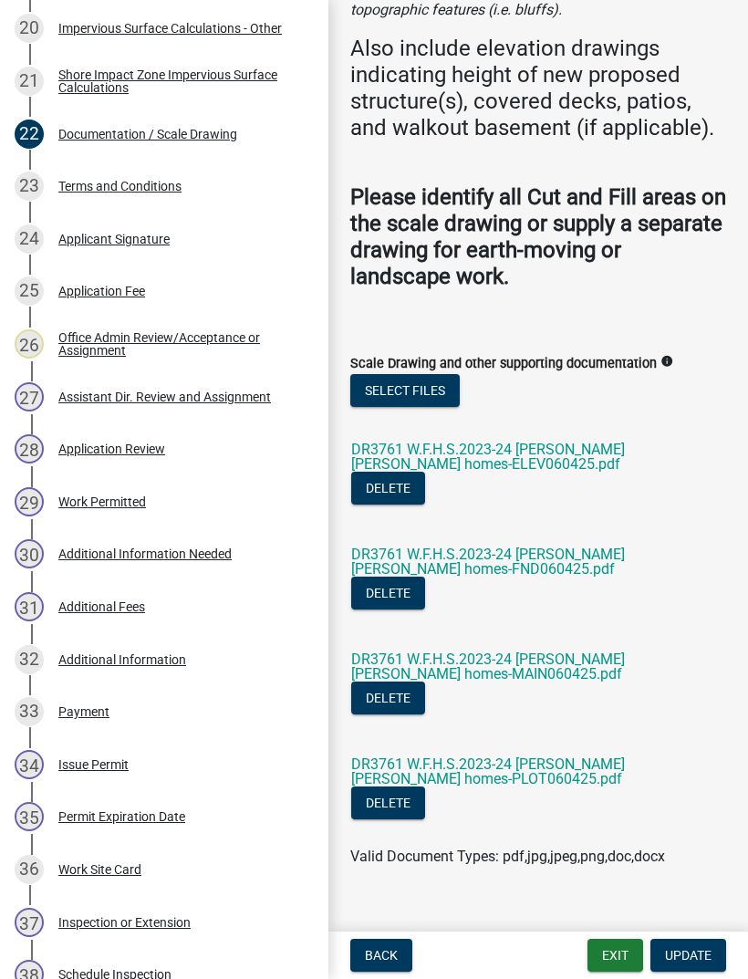
scroll to position [1389, 0]
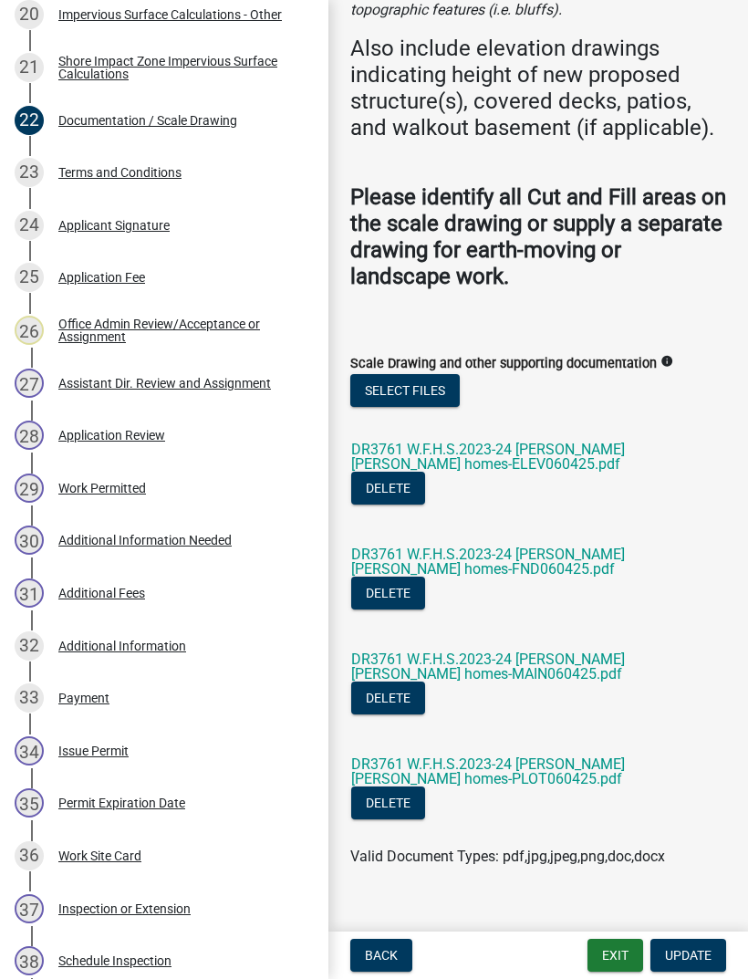
click at [199, 640] on div "32 Additional Information" at bounding box center [157, 645] width 285 height 29
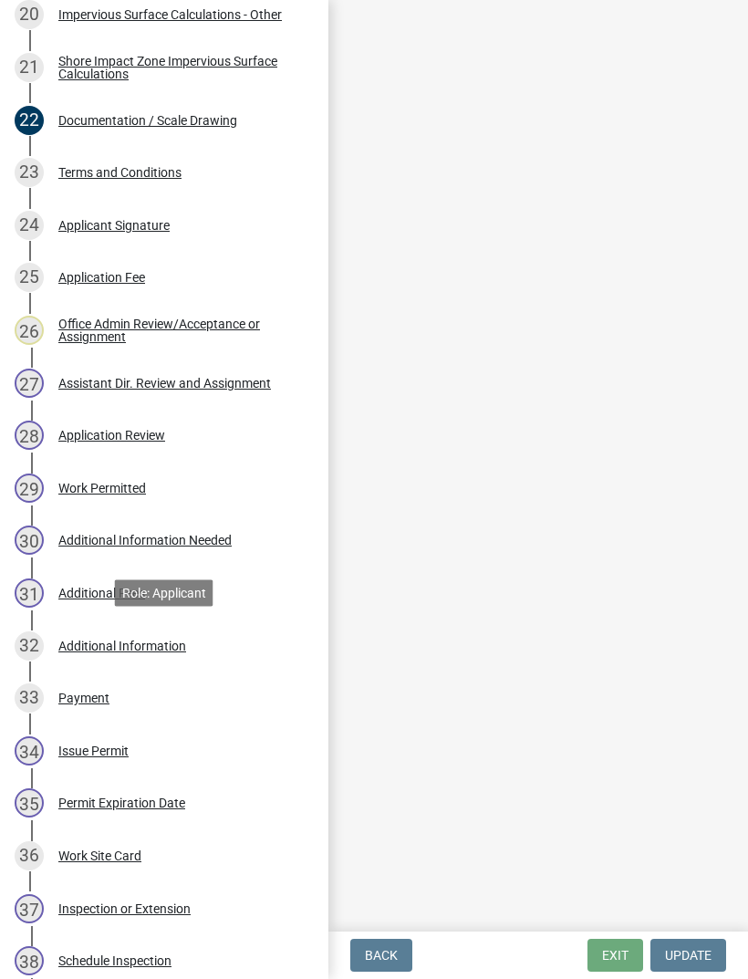
scroll to position [0, 0]
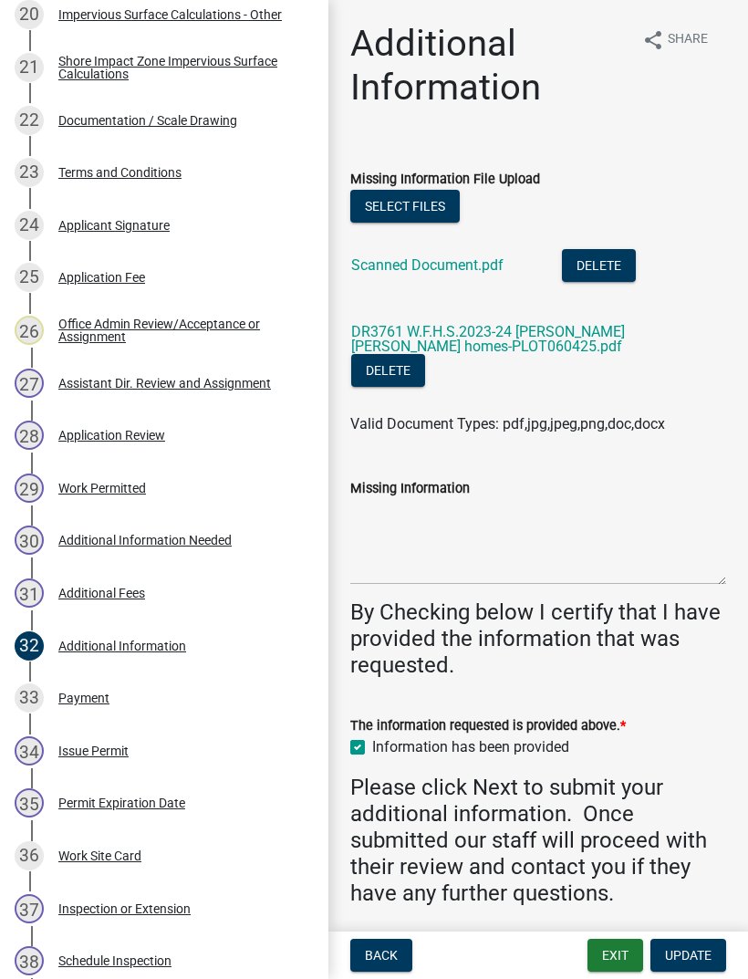
click at [463, 268] on link "Scanned Document.pdf" at bounding box center [427, 264] width 152 height 17
click at [527, 336] on link "DR3761 W.F.H.S.2023-24 [PERSON_NAME] [PERSON_NAME] homes-PLOT060425.pdf" at bounding box center [488, 339] width 274 height 32
